Goal: Information Seeking & Learning: Learn about a topic

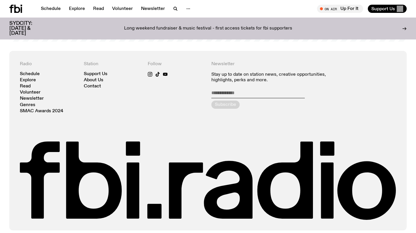
scroll to position [1246, 0]
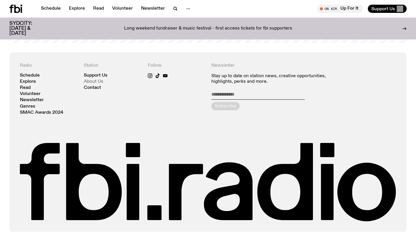
click at [92, 79] on link "About Us" at bounding box center [94, 81] width 20 height 4
click at [92, 86] on link "Contact" at bounding box center [92, 88] width 17 height 4
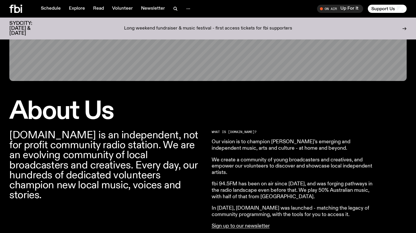
scroll to position [111, 0]
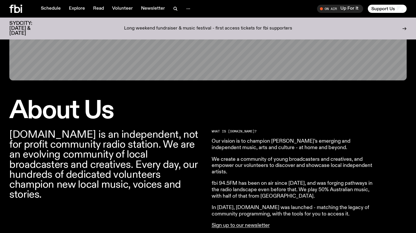
click at [258, 207] on p "In 2024, fbi.radio was launched - matching the legacy of community programming,…" at bounding box center [296, 210] width 168 height 13
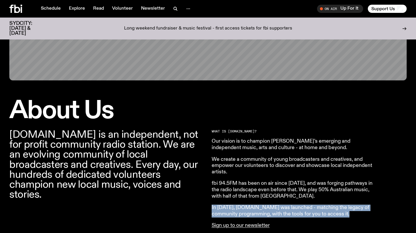
click at [258, 207] on p "In 2024, fbi.radio was launched - matching the legacy of community programming,…" at bounding box center [296, 210] width 168 height 13
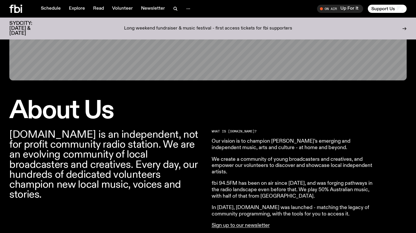
click at [258, 207] on p "In 2024, fbi.radio was launched - matching the legacy of community programming,…" at bounding box center [296, 210] width 168 height 13
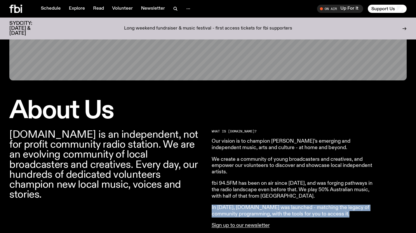
click at [269, 165] on p "We create a community of young broadcasters and creatives, and empower our volu…" at bounding box center [296, 165] width 168 height 19
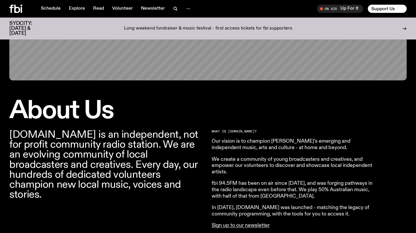
click at [269, 165] on p "We create a community of young broadcasters and creatives, and empower our volu…" at bounding box center [296, 165] width 168 height 19
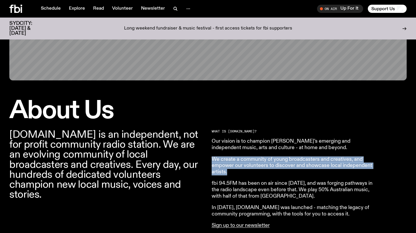
click at [146, 154] on p "fbi.radio is an independent, not for profit community radio station. We are an …" at bounding box center [106, 165] width 195 height 70
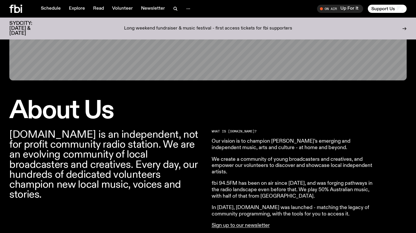
click at [146, 154] on p "fbi.radio is an independent, not for profit community radio station. We are an …" at bounding box center [106, 165] width 195 height 70
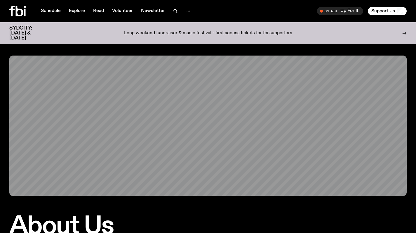
scroll to position [0, 0]
click at [55, 9] on link "Schedule" at bounding box center [50, 11] width 27 height 8
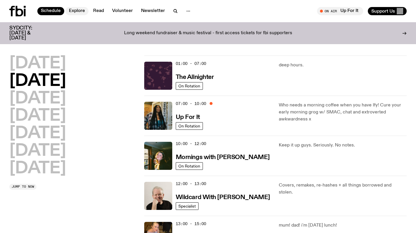
click at [74, 9] on link "Explore" at bounding box center [76, 11] width 23 height 8
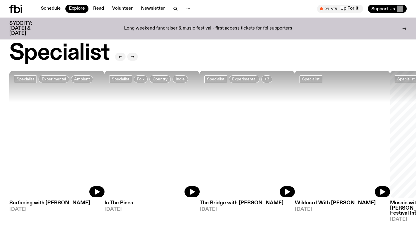
scroll to position [404, 0]
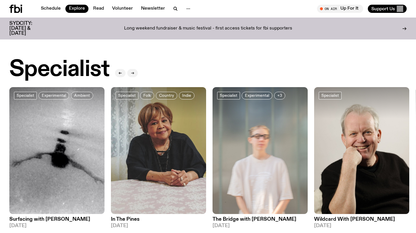
click at [133, 74] on icon "button" at bounding box center [133, 73] width 4 height 4
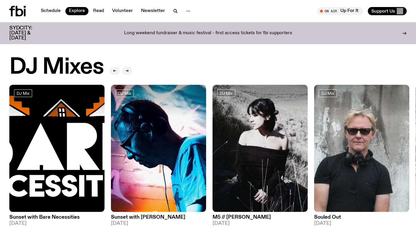
scroll to position [0, 0]
click at [44, 11] on link "Schedule" at bounding box center [50, 11] width 27 height 8
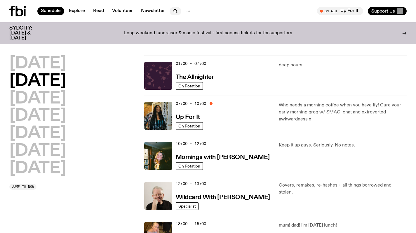
click at [170, 9] on button "button" at bounding box center [176, 11] width 12 height 8
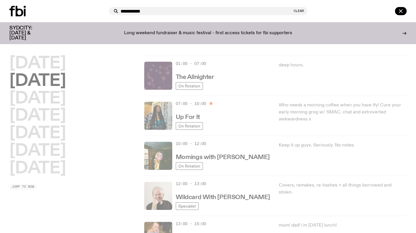
type input "**********"
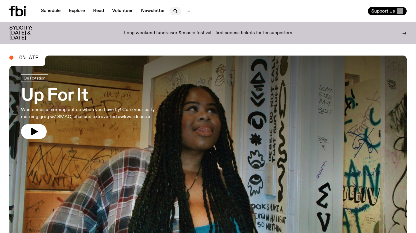
click at [172, 9] on icon "button" at bounding box center [175, 11] width 7 height 7
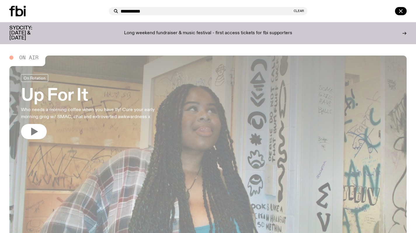
type input "**********"
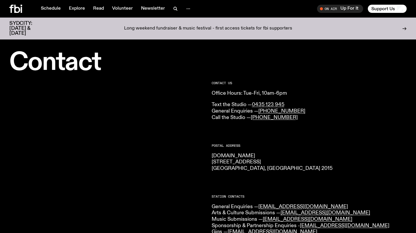
scroll to position [13, 0]
